Goal: Book appointment/travel/reservation

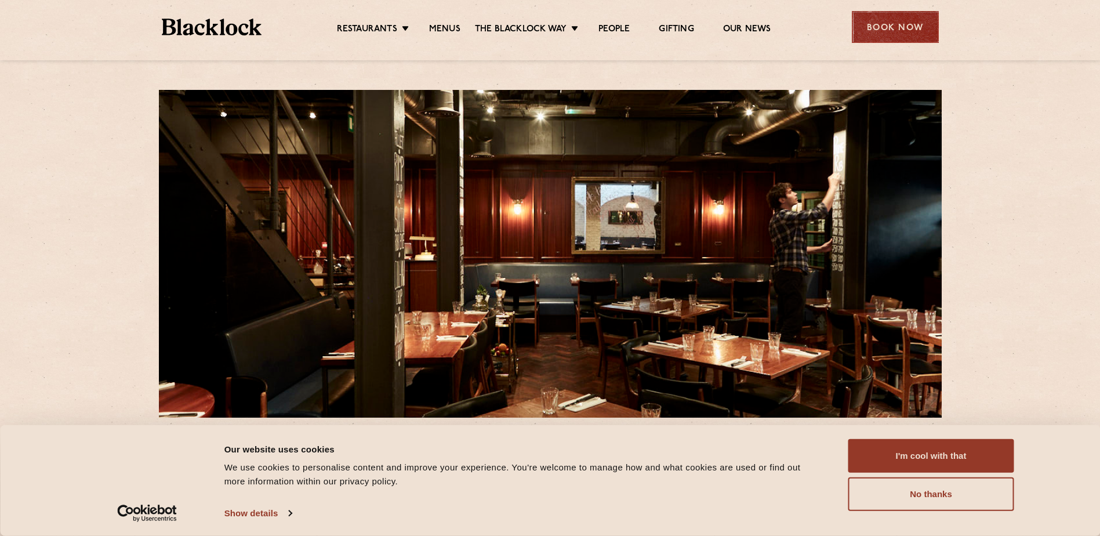
click at [919, 30] on div "Book Now" at bounding box center [895, 27] width 87 height 32
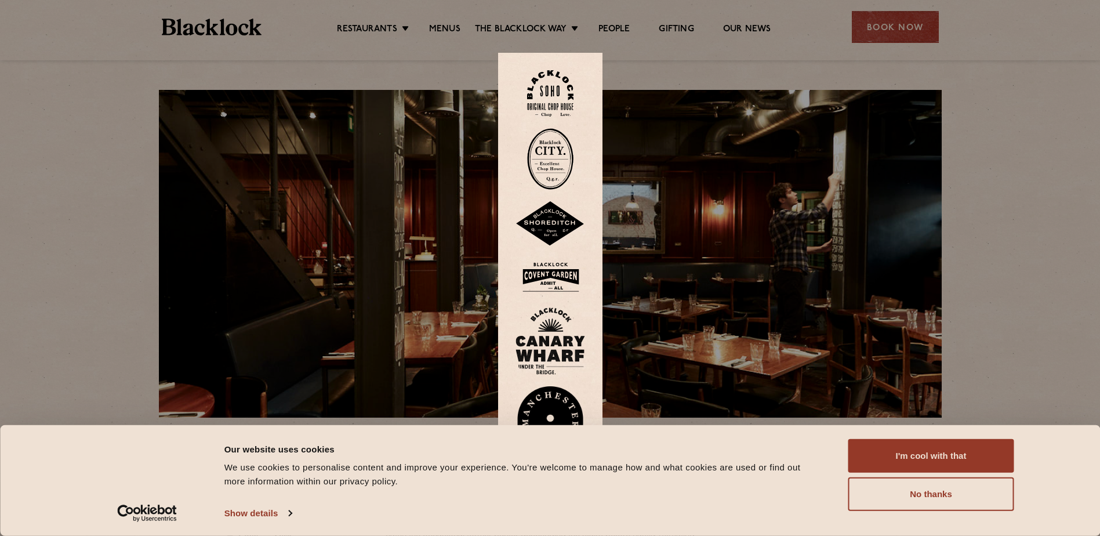
click at [559, 93] on img at bounding box center [550, 93] width 46 height 47
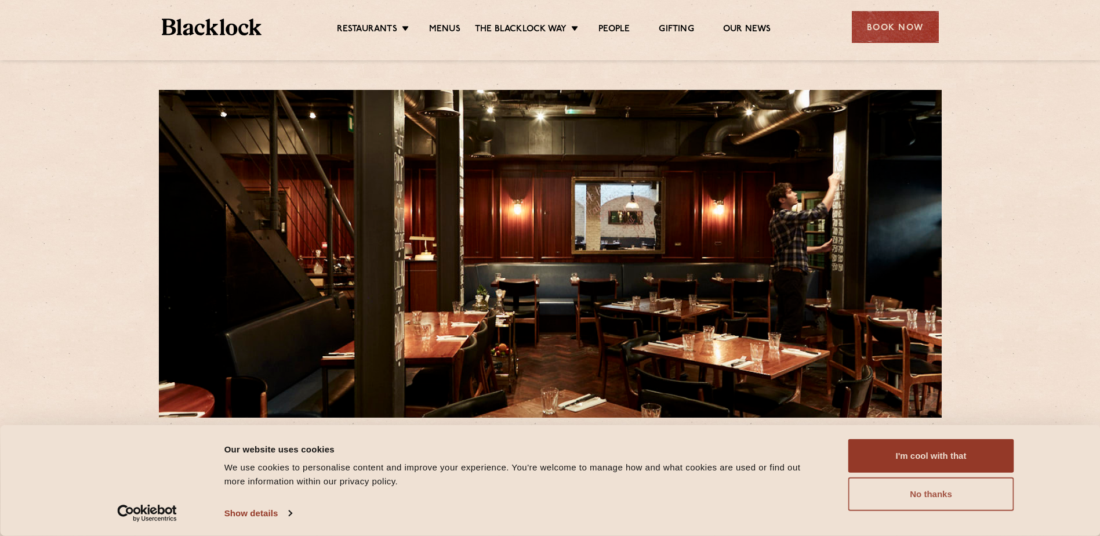
click at [970, 501] on button "No thanks" at bounding box center [931, 494] width 166 height 34
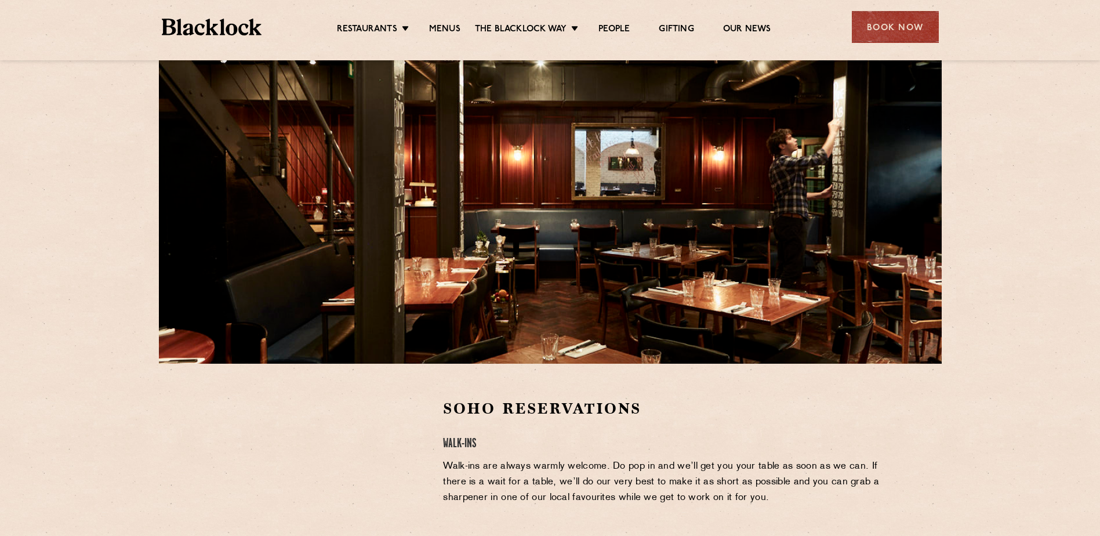
scroll to position [174, 0]
